Goal: Register for event/course

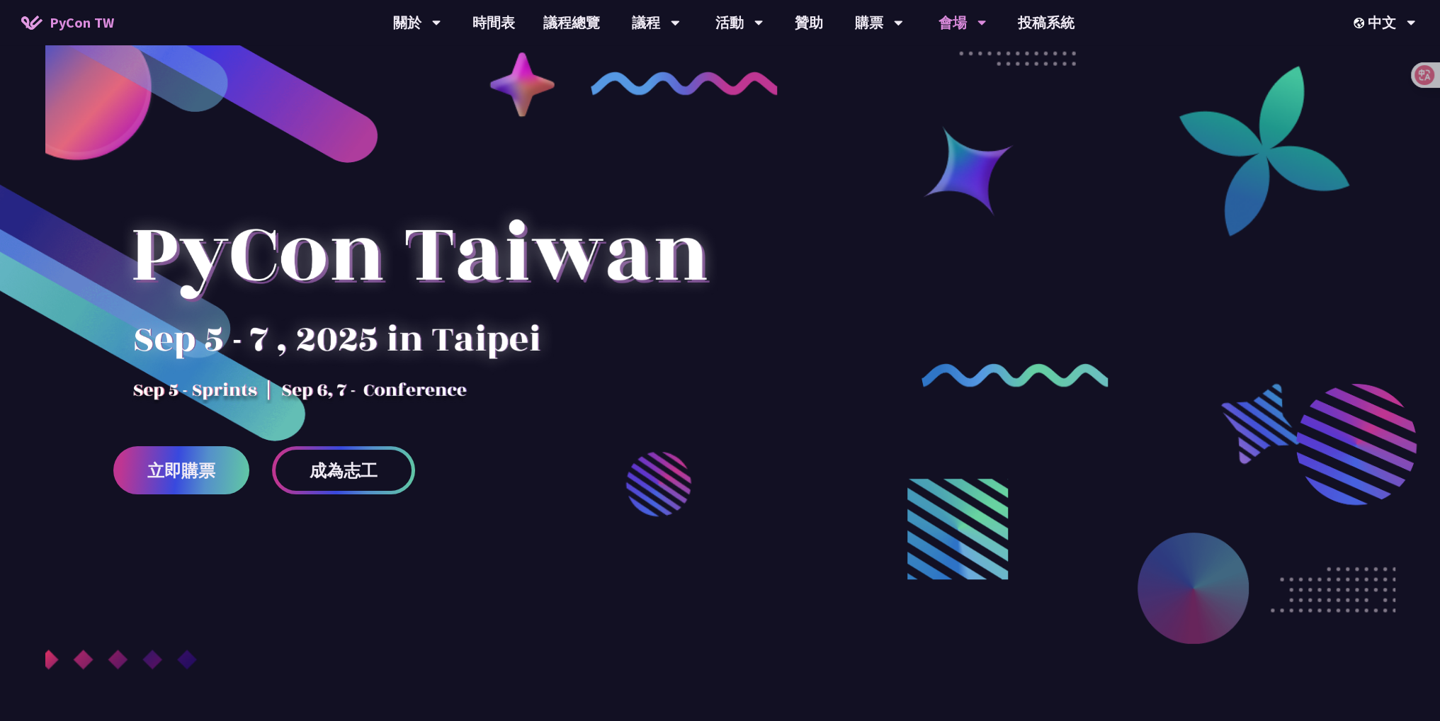
click at [980, 23] on icon at bounding box center [982, 23] width 9 height 14
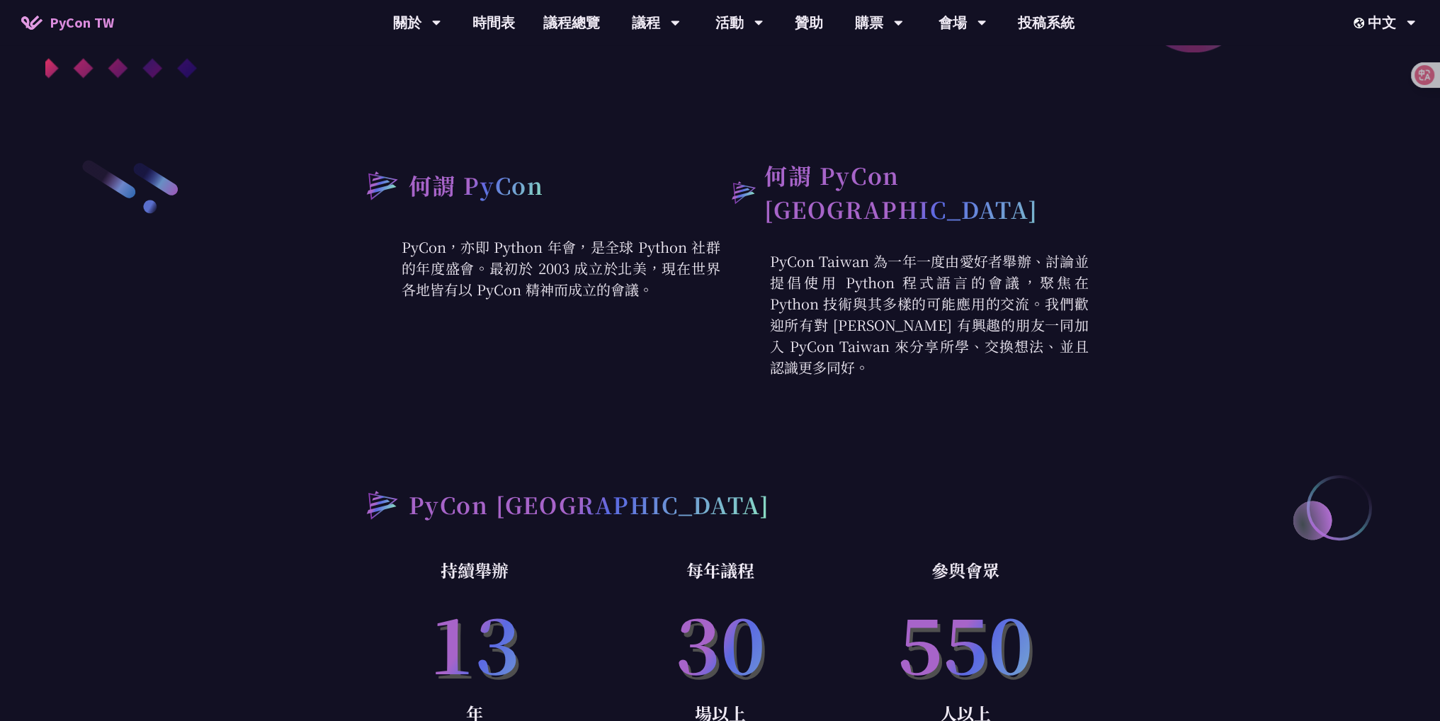
scroll to position [708, 0]
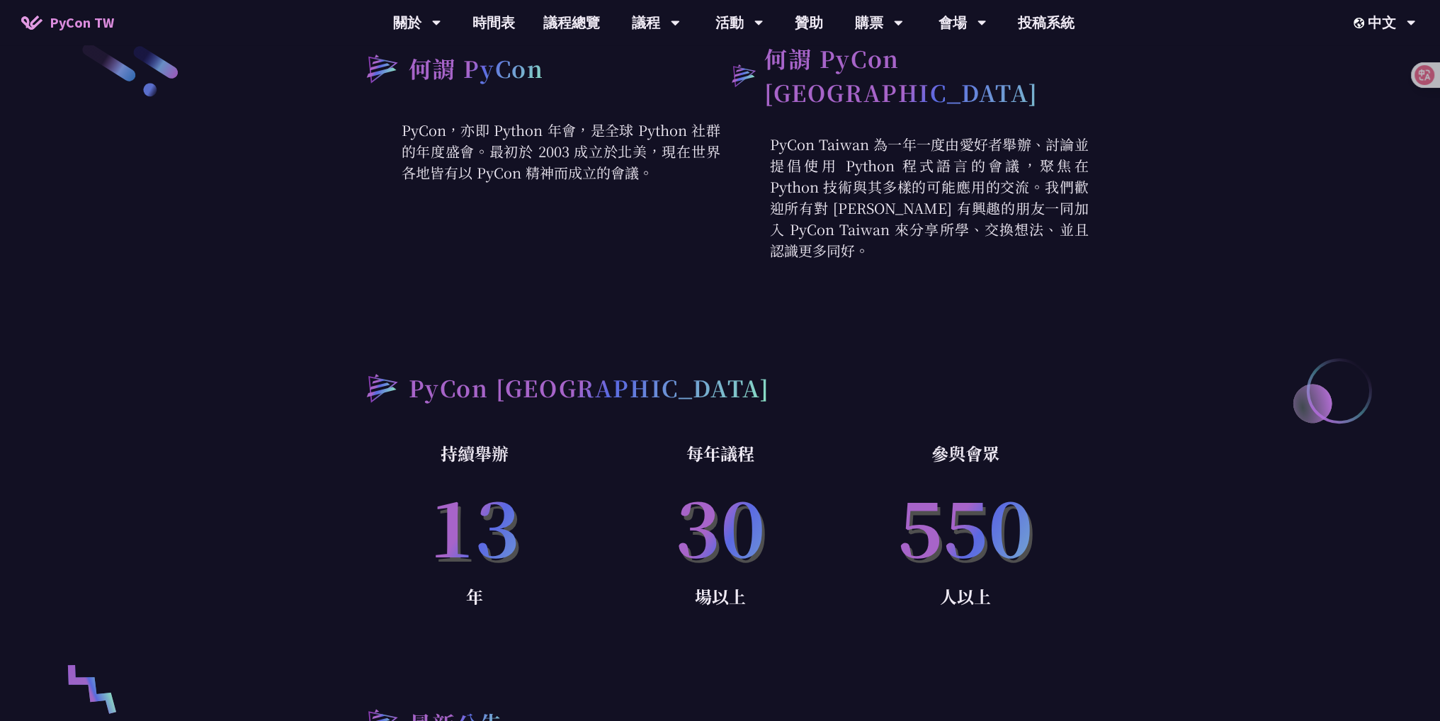
click at [676, 453] on p "每年議程" at bounding box center [720, 453] width 246 height 28
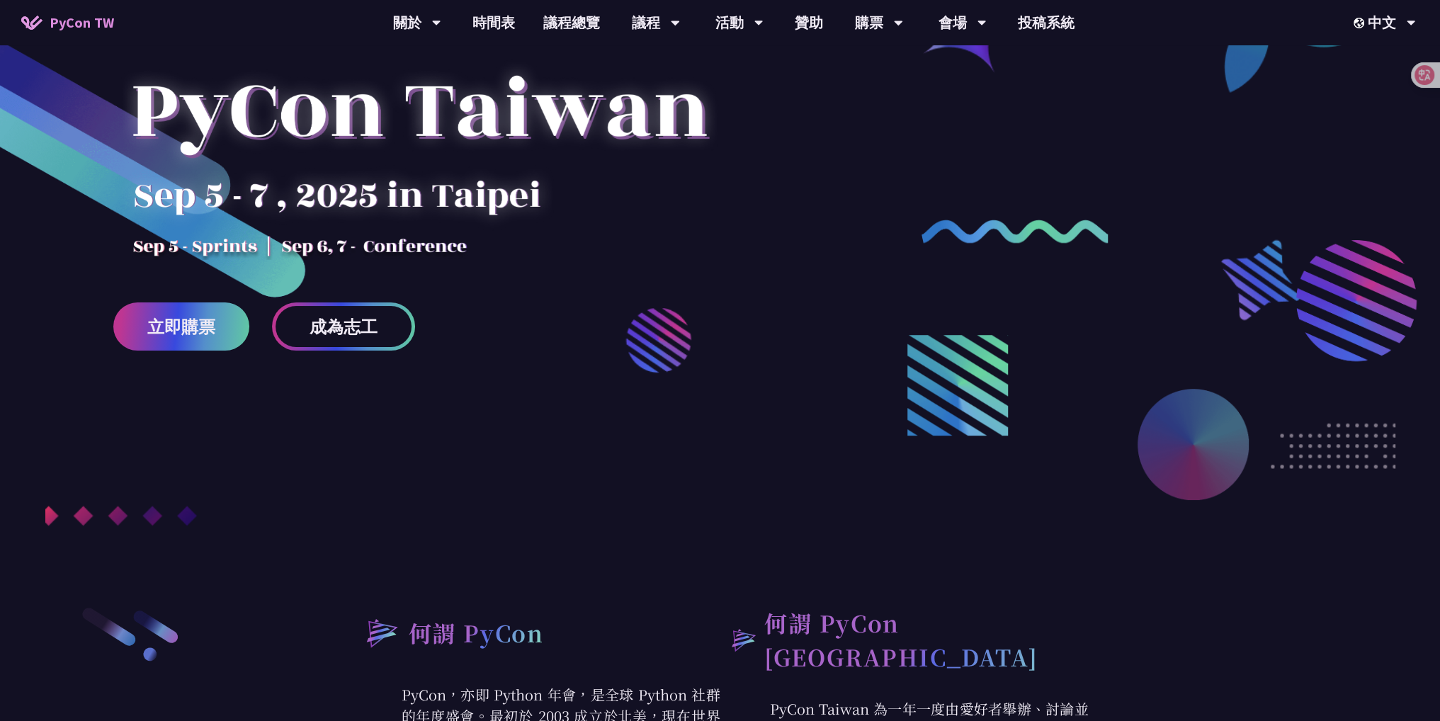
scroll to position [0, 0]
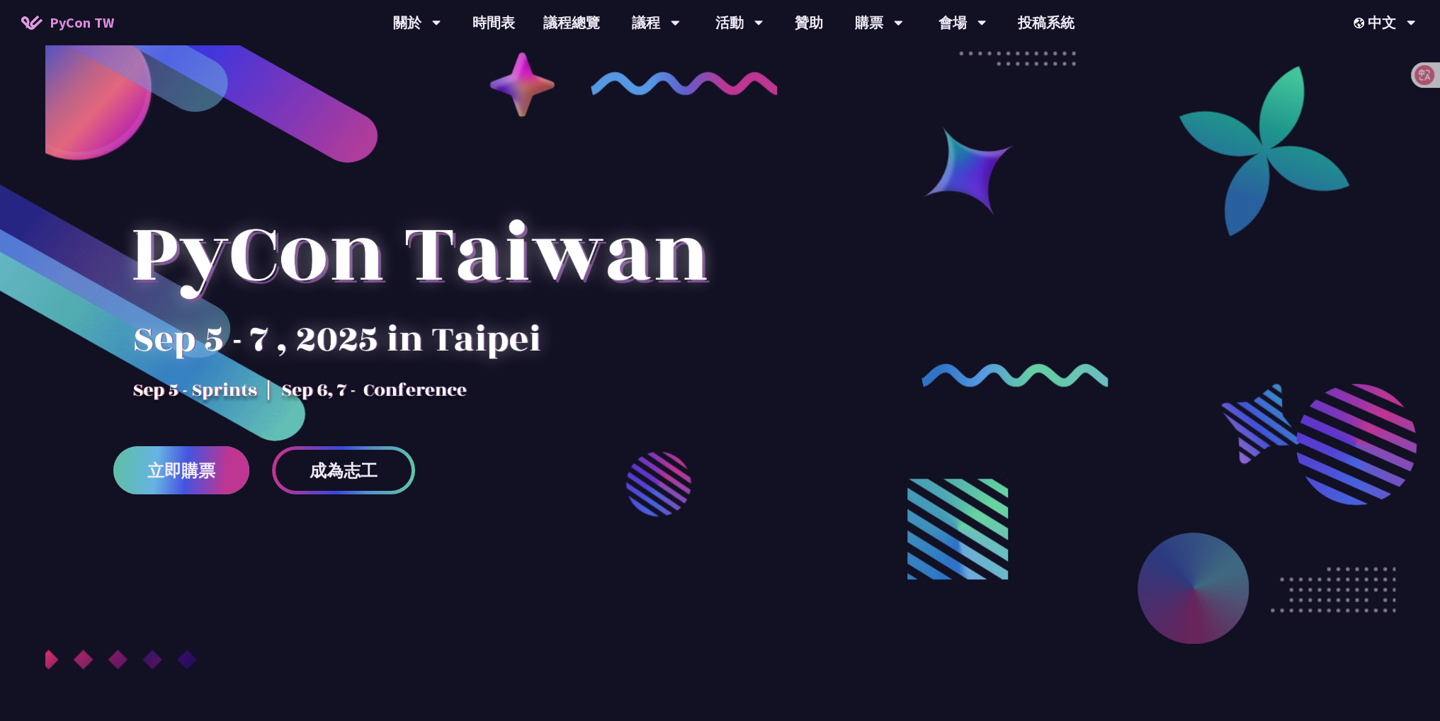
click at [164, 485] on link "立即購票" at bounding box center [181, 470] width 136 height 48
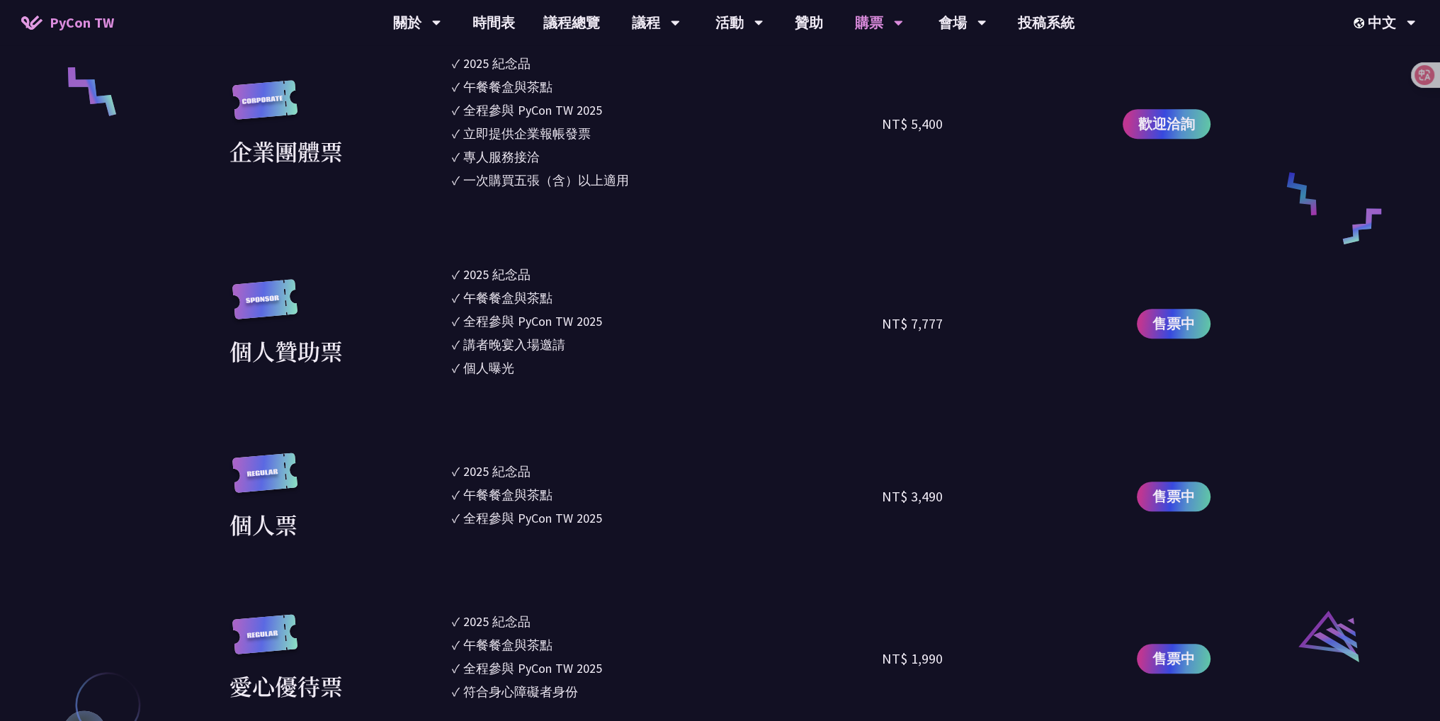
scroll to position [1275, 0]
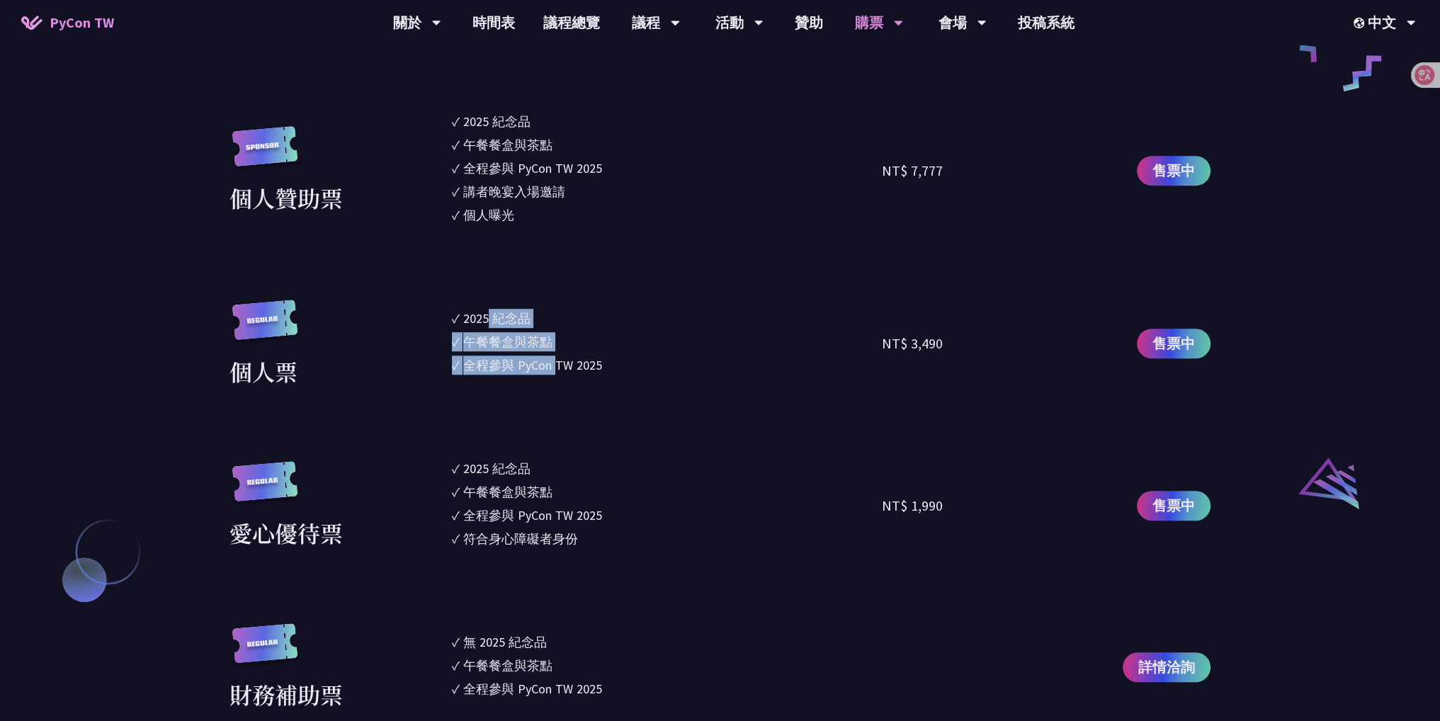
drag, startPoint x: 488, startPoint y: 318, endPoint x: 561, endPoint y: 415, distance: 121.4
click at [560, 413] on section "企業票 ✓ 2025 紀念品 ✓ 午餐餐盒與茶點 ✓ 全程參與 PyCon TW 2025 ✓ 活動結束後一週提供企業報帳發票 NT$ 6,000 售票中 企…" at bounding box center [720, 223] width 981 height 975
click at [561, 415] on section "企業票 ✓ 2025 紀念品 ✓ 午餐餐盒與茶點 ✓ 全程參與 PyCon TW 2025 ✓ 活動結束後一週提供企業報帳發票 NT$ 6,000 售票中 企…" at bounding box center [720, 223] width 981 height 975
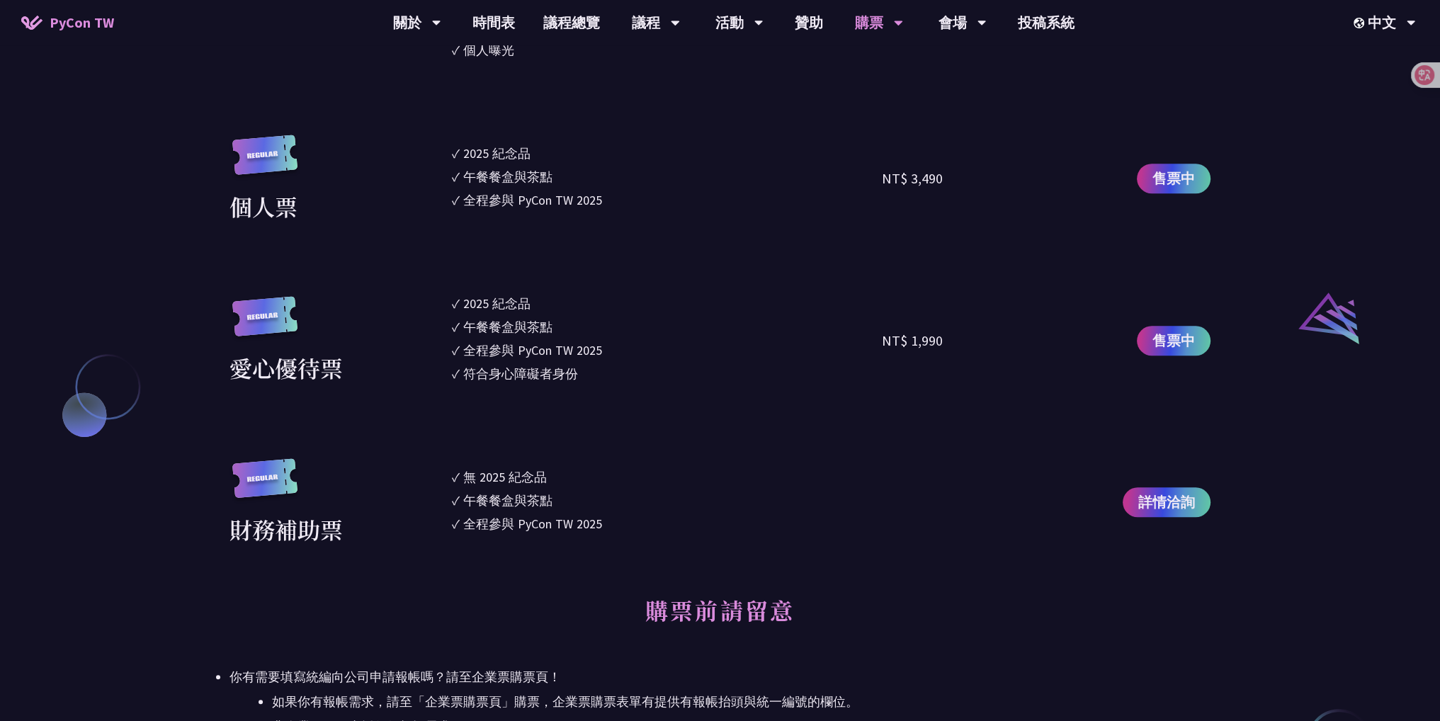
scroll to position [1346, 0]
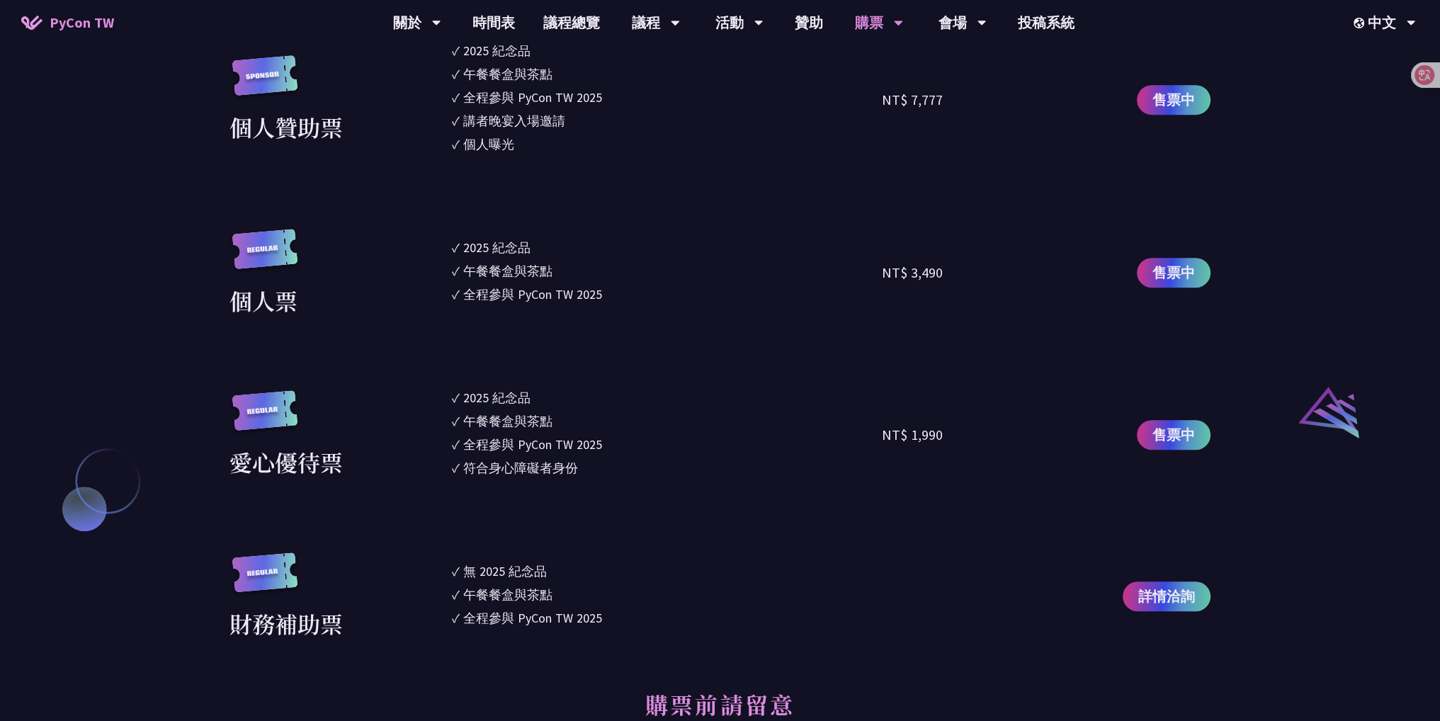
drag, startPoint x: 607, startPoint y: 458, endPoint x: 464, endPoint y: 469, distance: 143.5
click at [464, 469] on li "✓ 符合身心障礙者身份" at bounding box center [667, 467] width 431 height 19
drag, startPoint x: 486, startPoint y: 438, endPoint x: 550, endPoint y: 474, distance: 72.9
click at [550, 474] on ul "✓ 2025 [PERSON_NAME]✓ 午餐餐盒與茶點 ✓ 全程參與 PyCon TW 2025 ✓ 符合身心障礙者身份" at bounding box center [667, 435] width 431 height 94
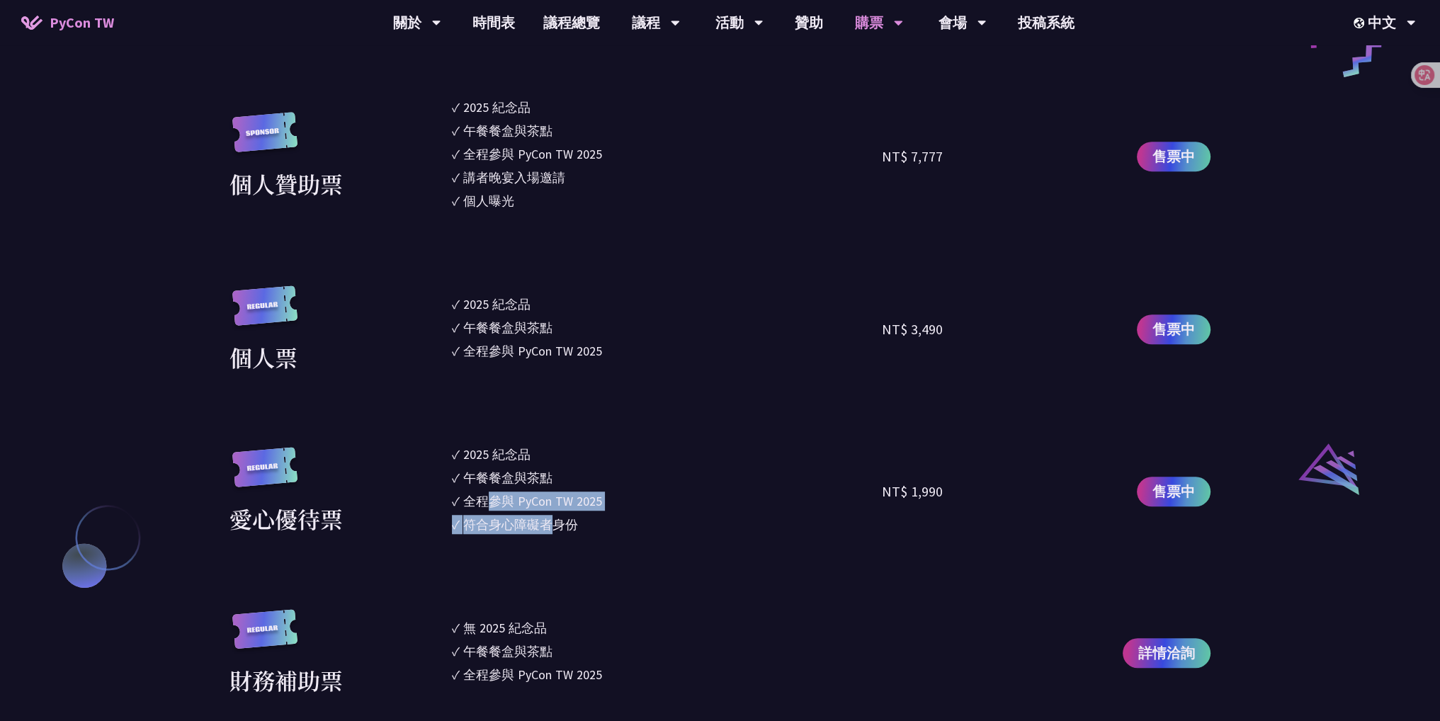
scroll to position [1204, 0]
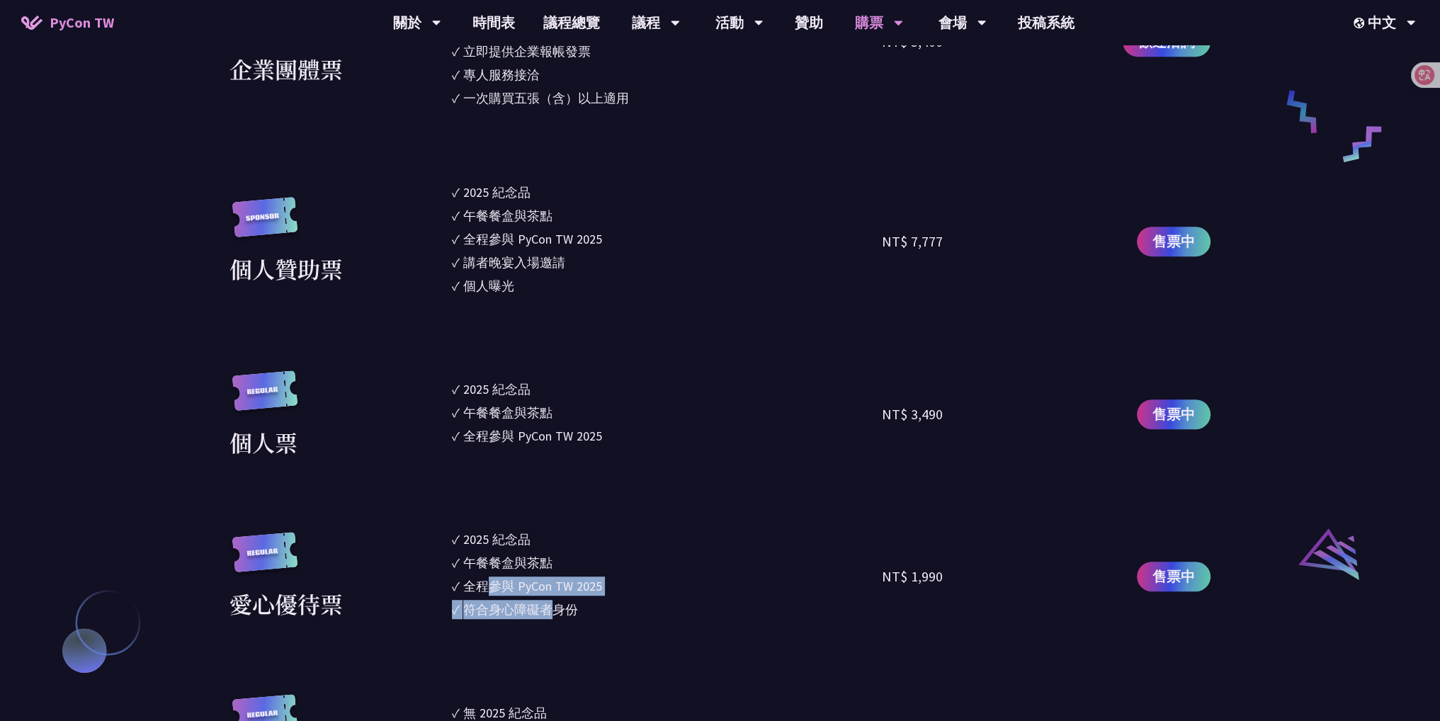
drag, startPoint x: 485, startPoint y: 387, endPoint x: 564, endPoint y: 421, distance: 86.3
click at [564, 421] on ul "✓ 2025 紀念品 ✓ 午餐餐盒與茶點 ✓ 全程參與 PyCon TW 2025" at bounding box center [667, 414] width 431 height 89
click at [606, 451] on ul "✓ 2025 紀念品 ✓ 午餐餐盒與茶點 ✓ 全程參與 PyCon TW 2025" at bounding box center [667, 414] width 431 height 89
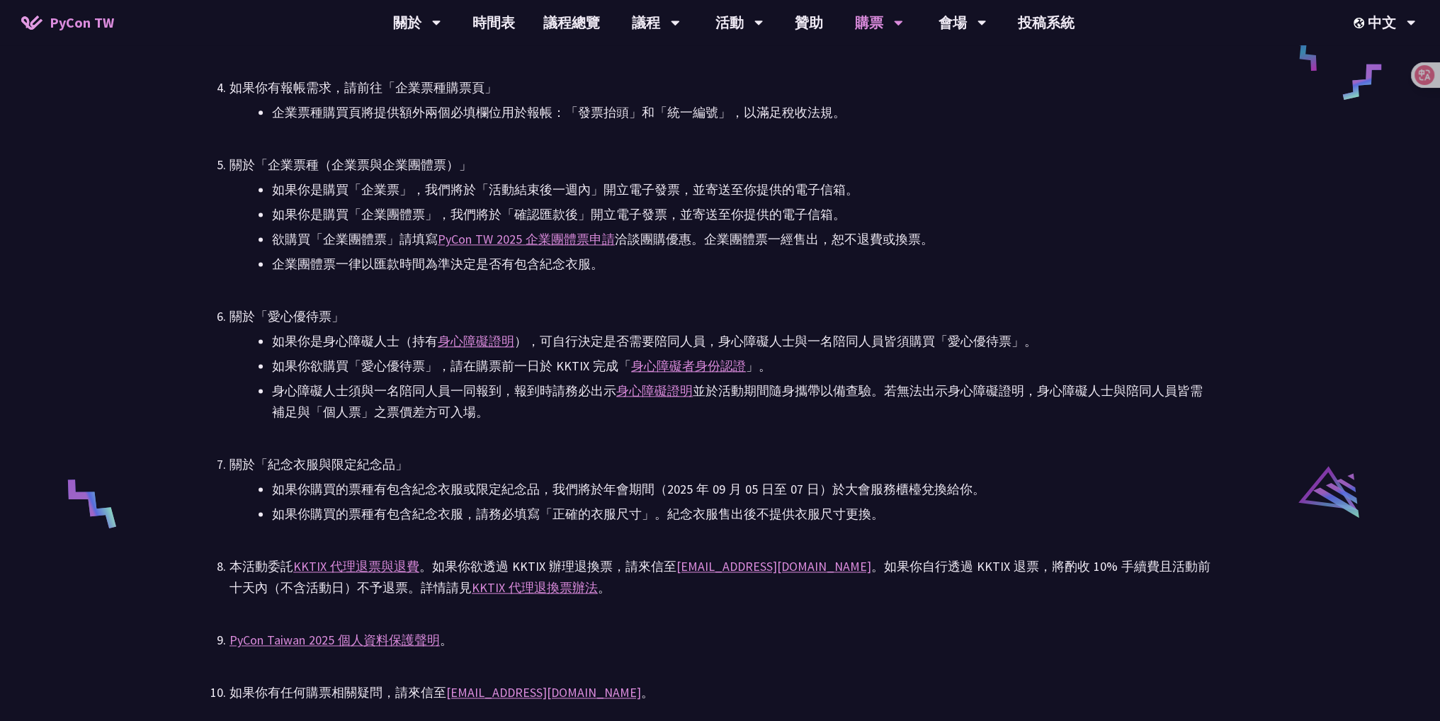
scroll to position [2338, 0]
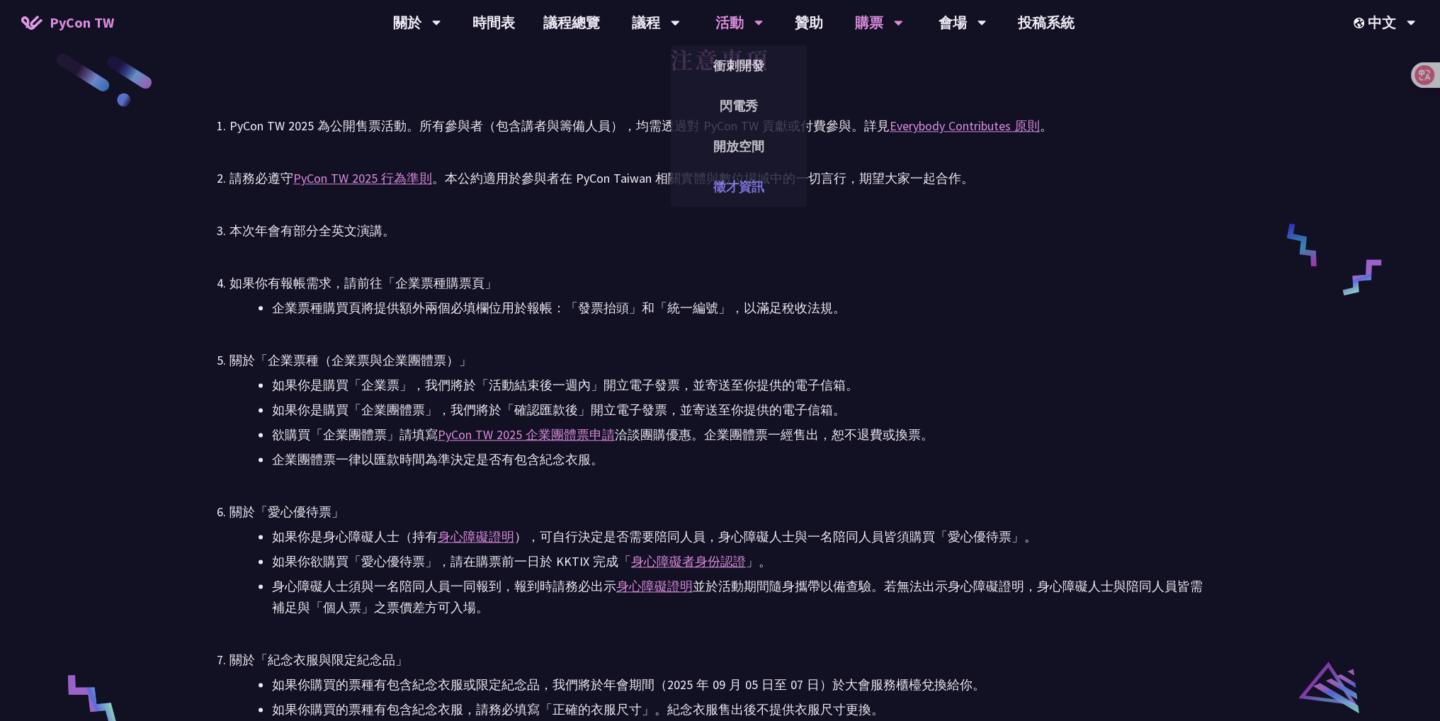
click at [737, 181] on link "徵才資訊" at bounding box center [739, 186] width 136 height 33
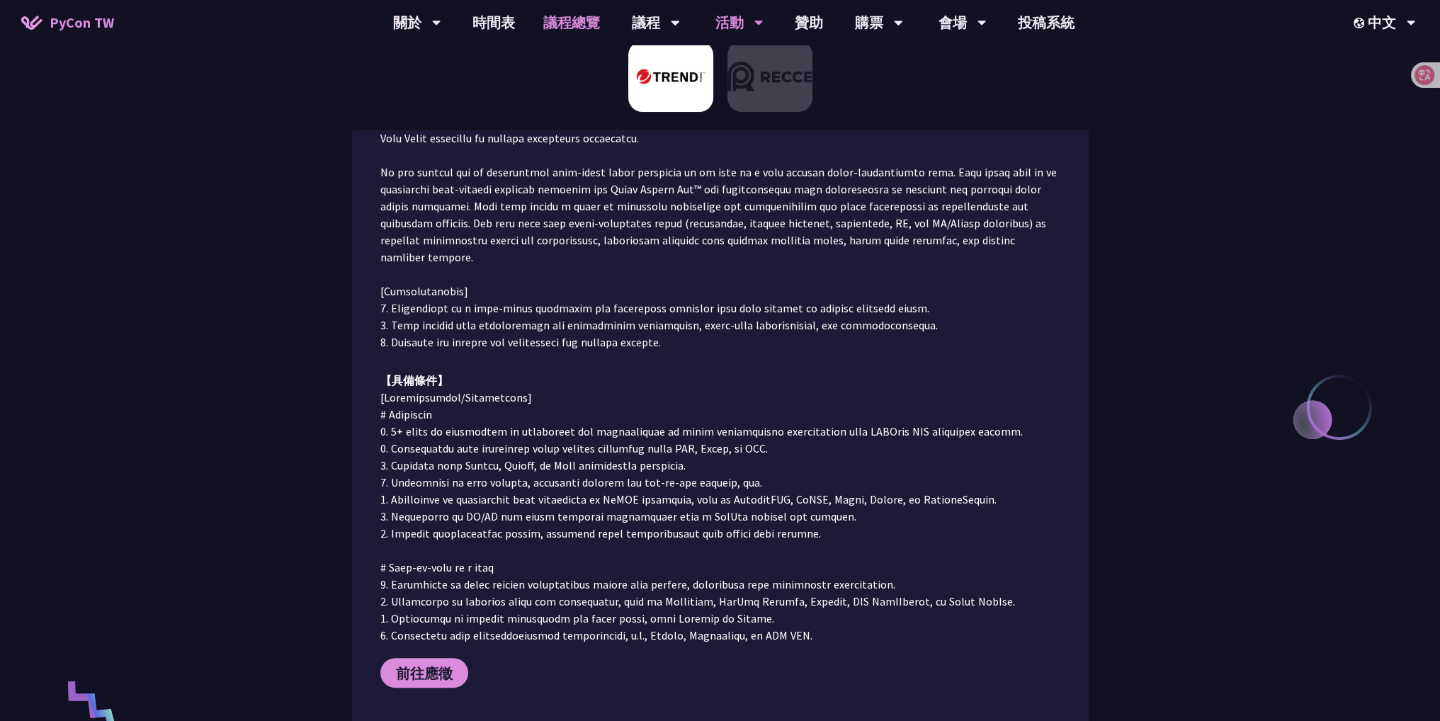
scroll to position [71, 0]
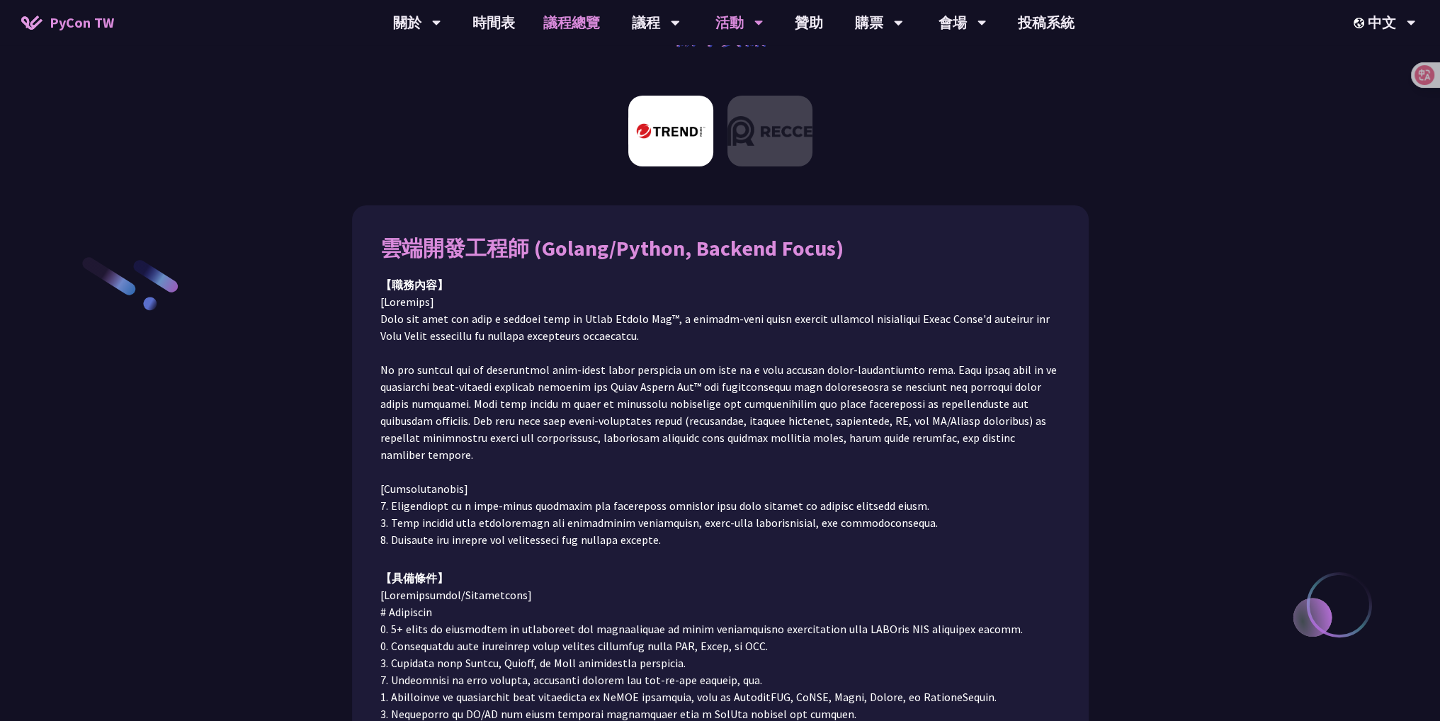
click at [553, 18] on link "議程總覽" at bounding box center [571, 22] width 85 height 45
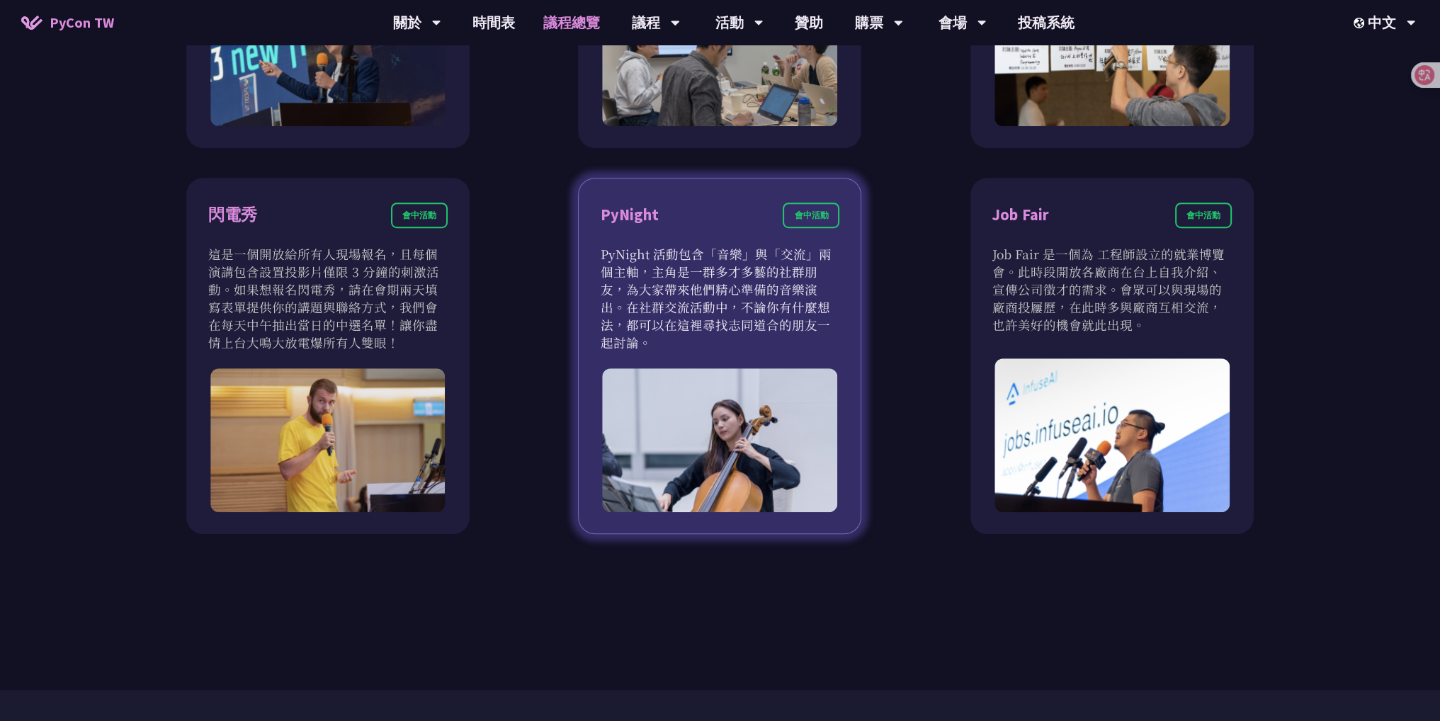
scroll to position [1275, 0]
